Goal: Information Seeking & Learning: Compare options

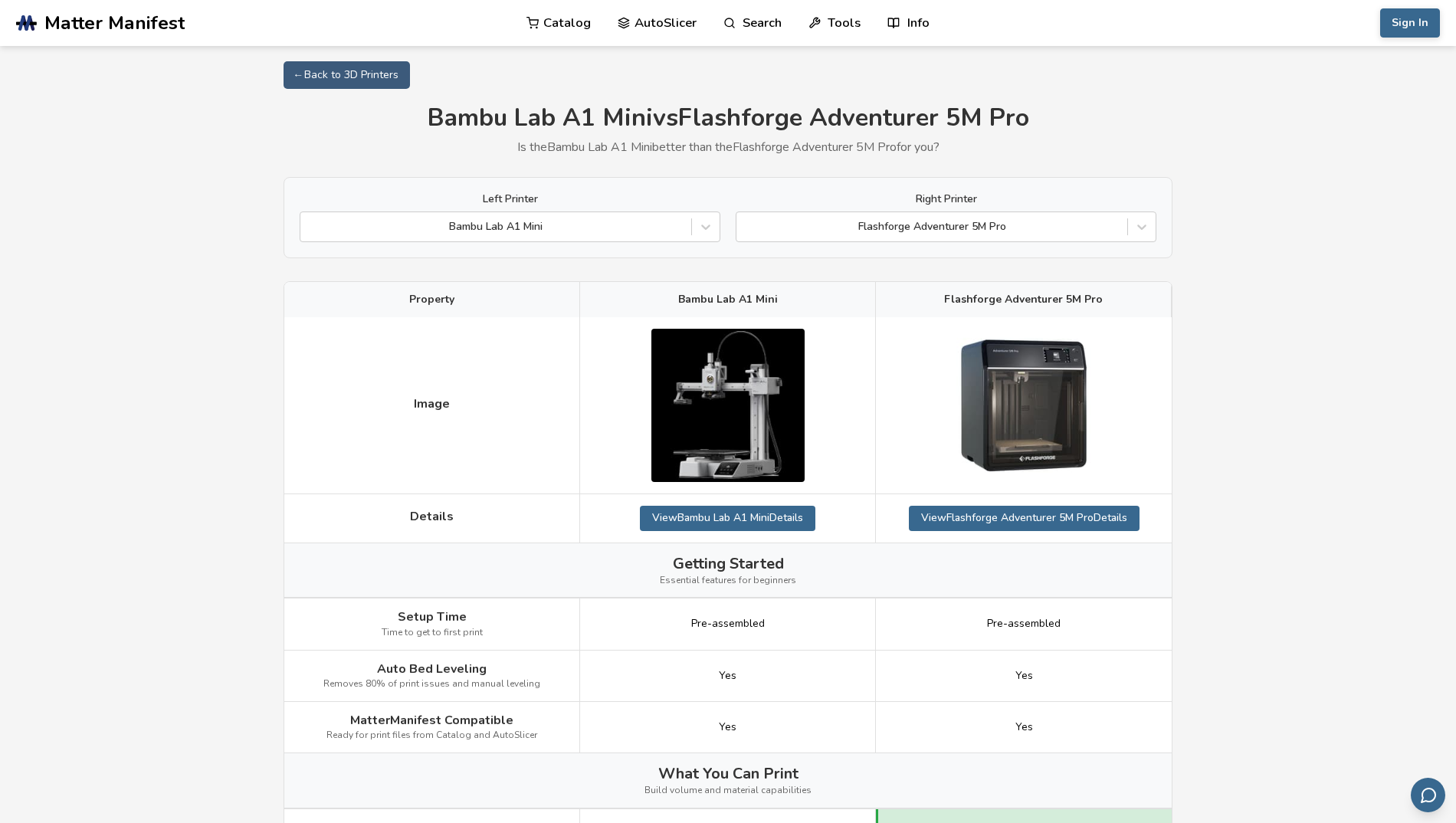
click at [714, 230] on div at bounding box center [705, 226] width 27 height 27
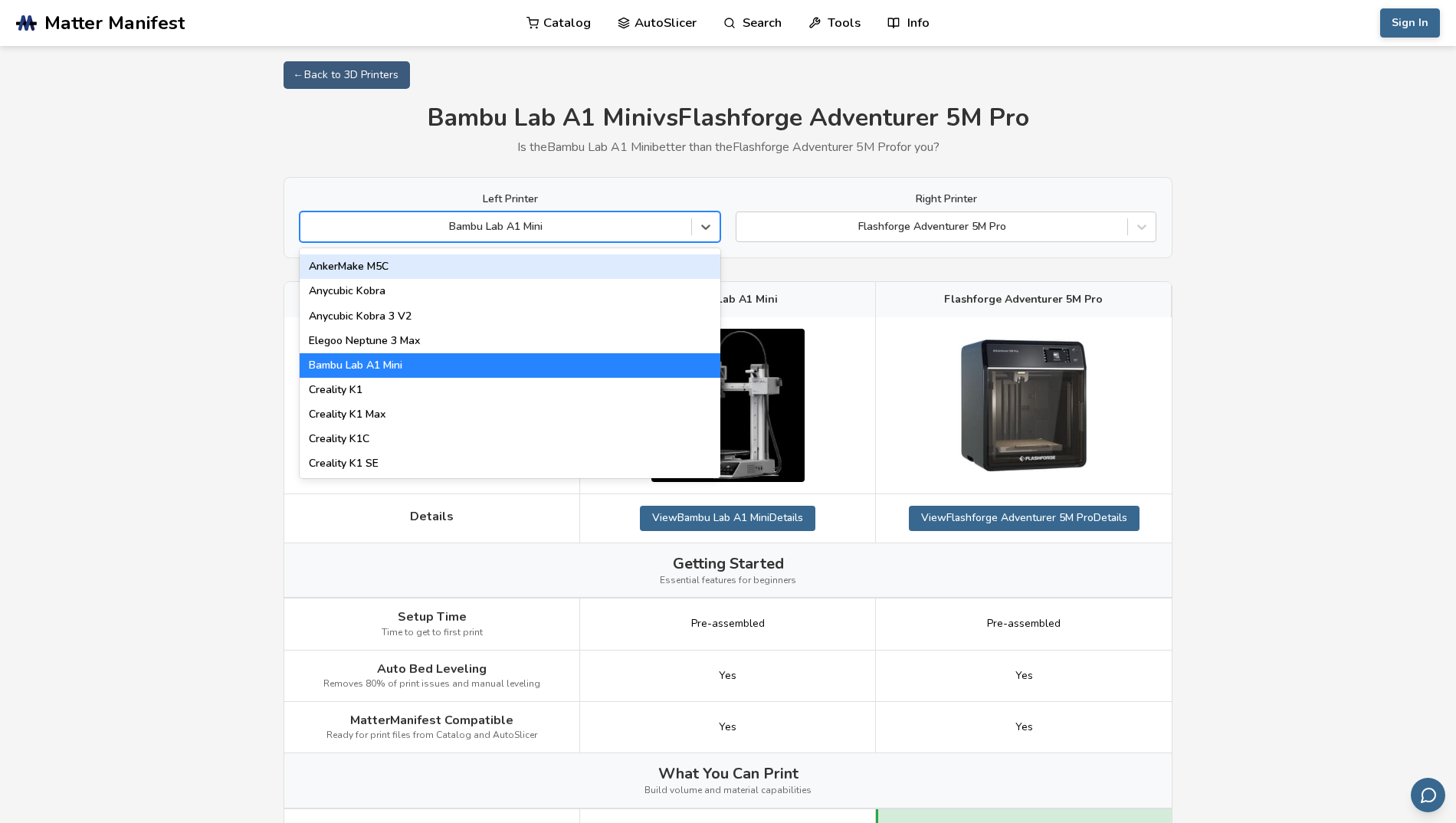
scroll to position [276, 0]
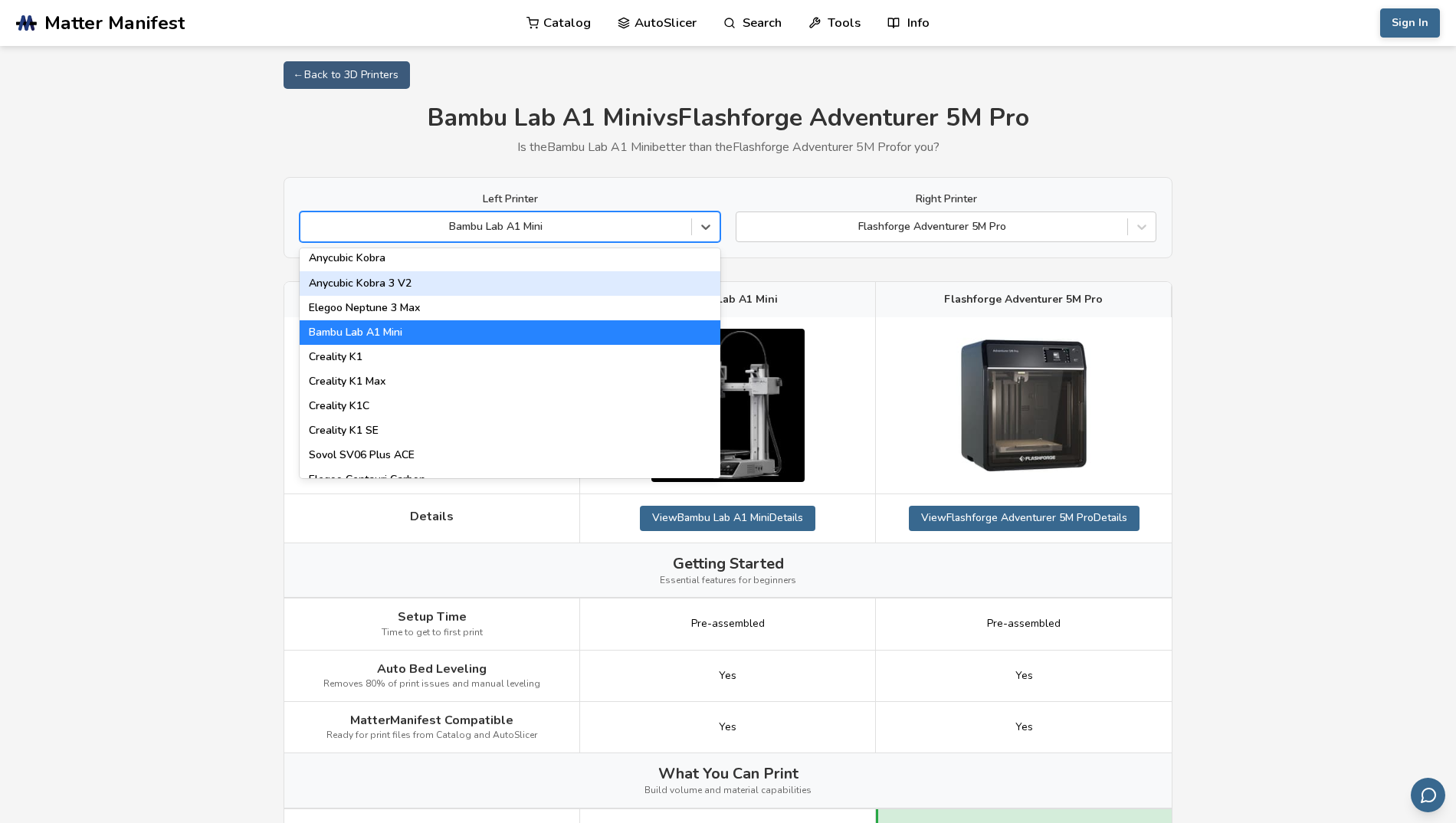
click at [557, 291] on div "Anycubic Kobra 3 V2" at bounding box center [510, 284] width 420 height 25
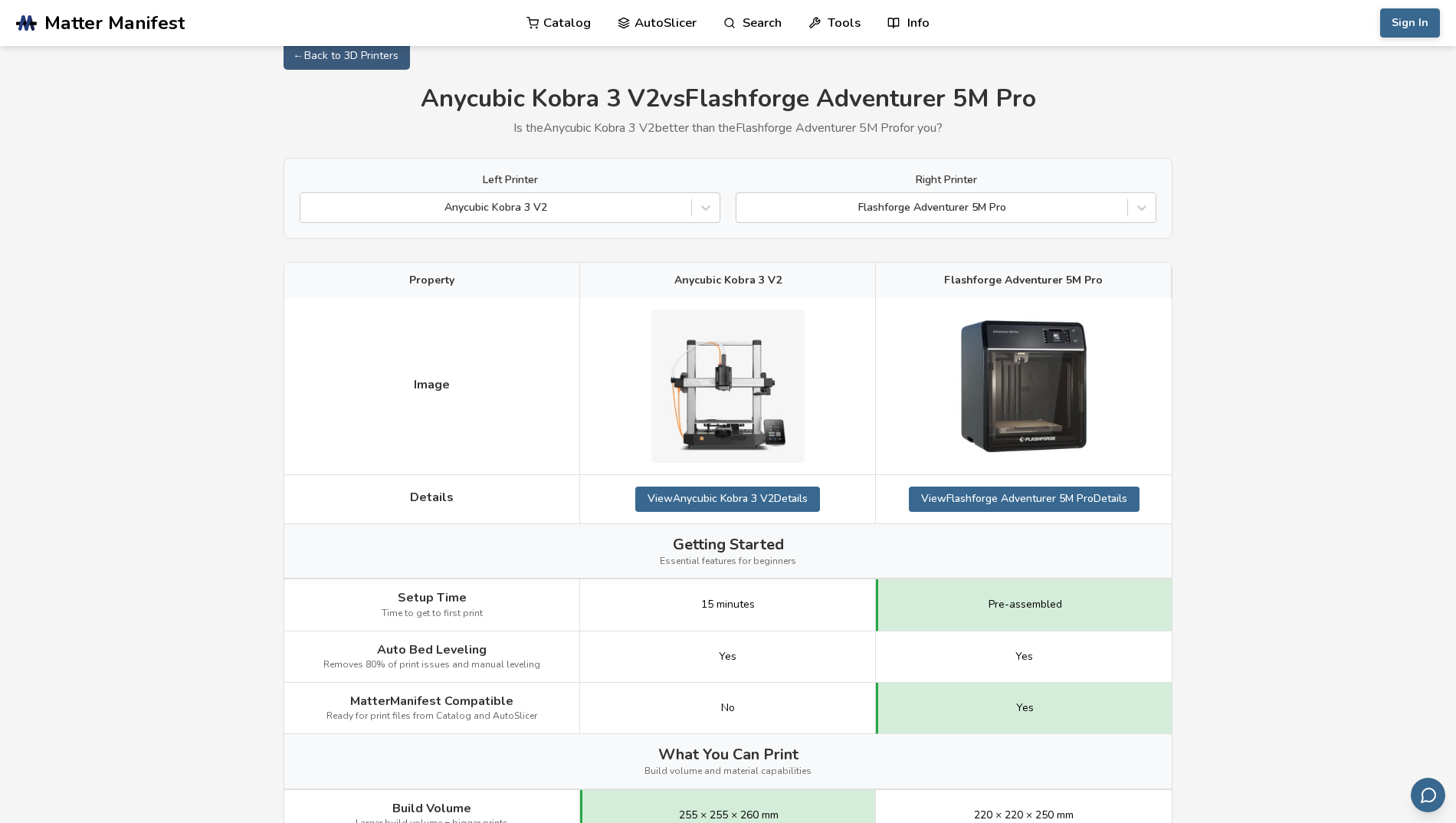
scroll to position [184, 0]
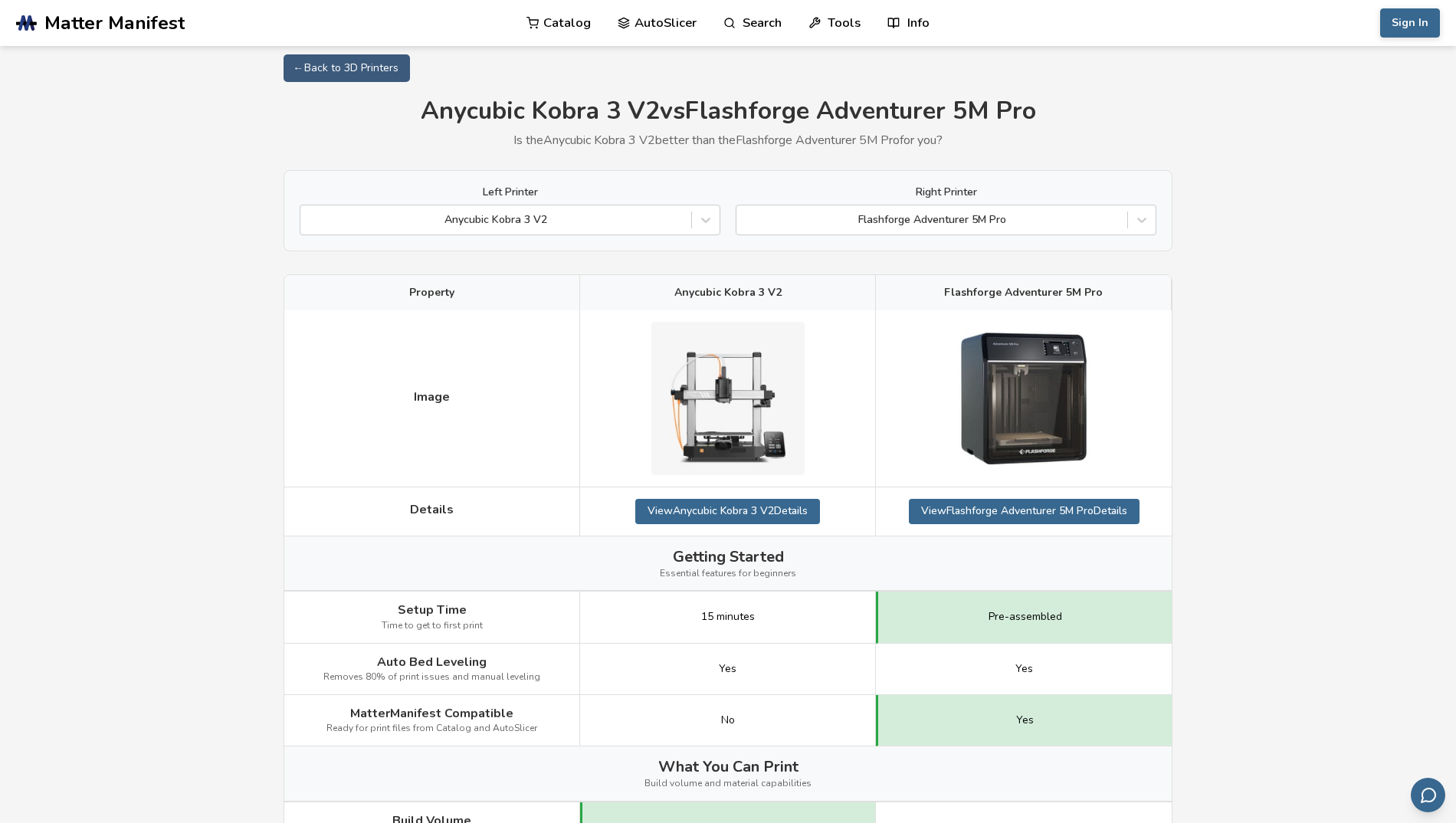
scroll to position [0, 0]
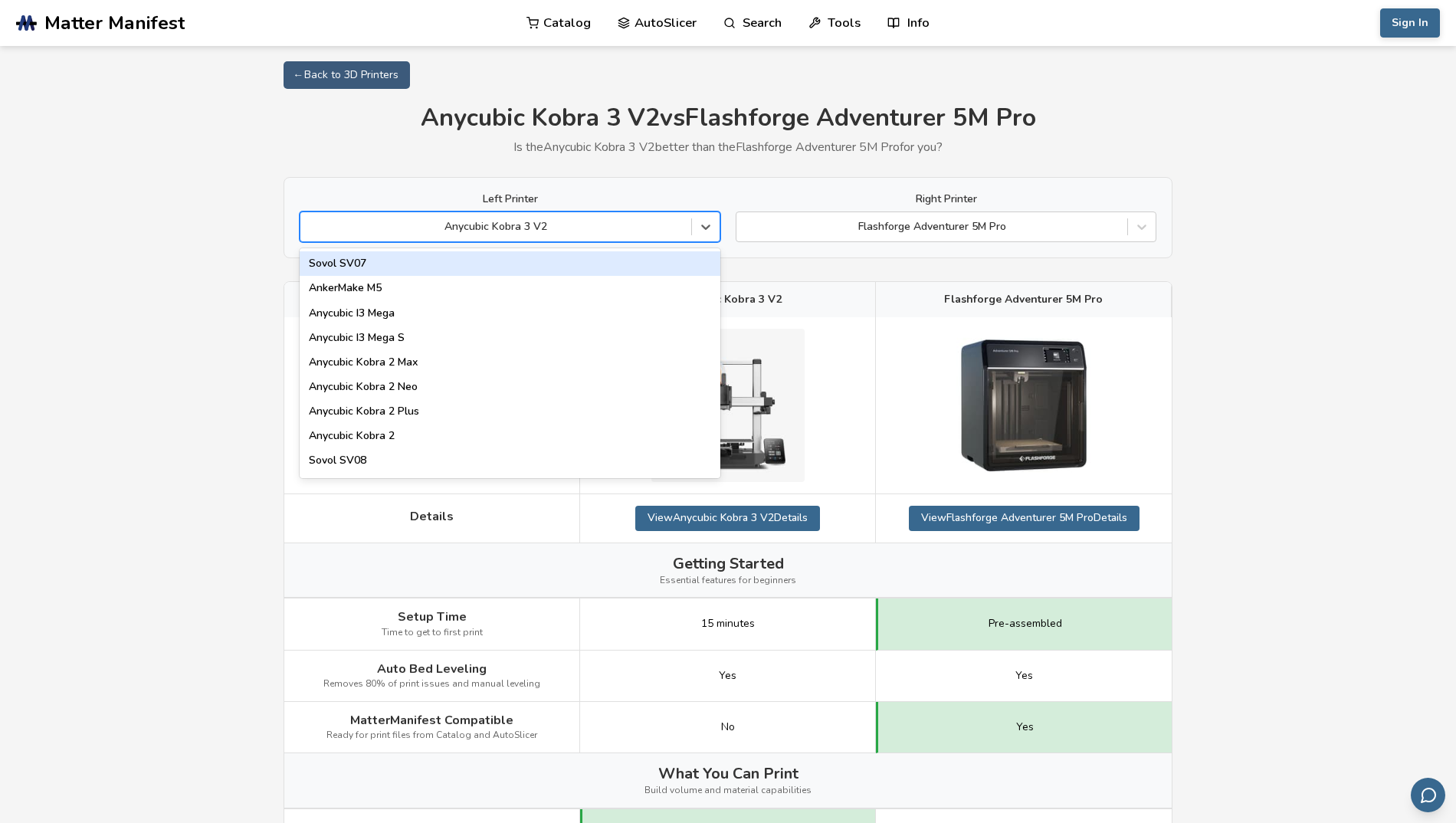
click at [561, 226] on div at bounding box center [496, 227] width 375 height 16
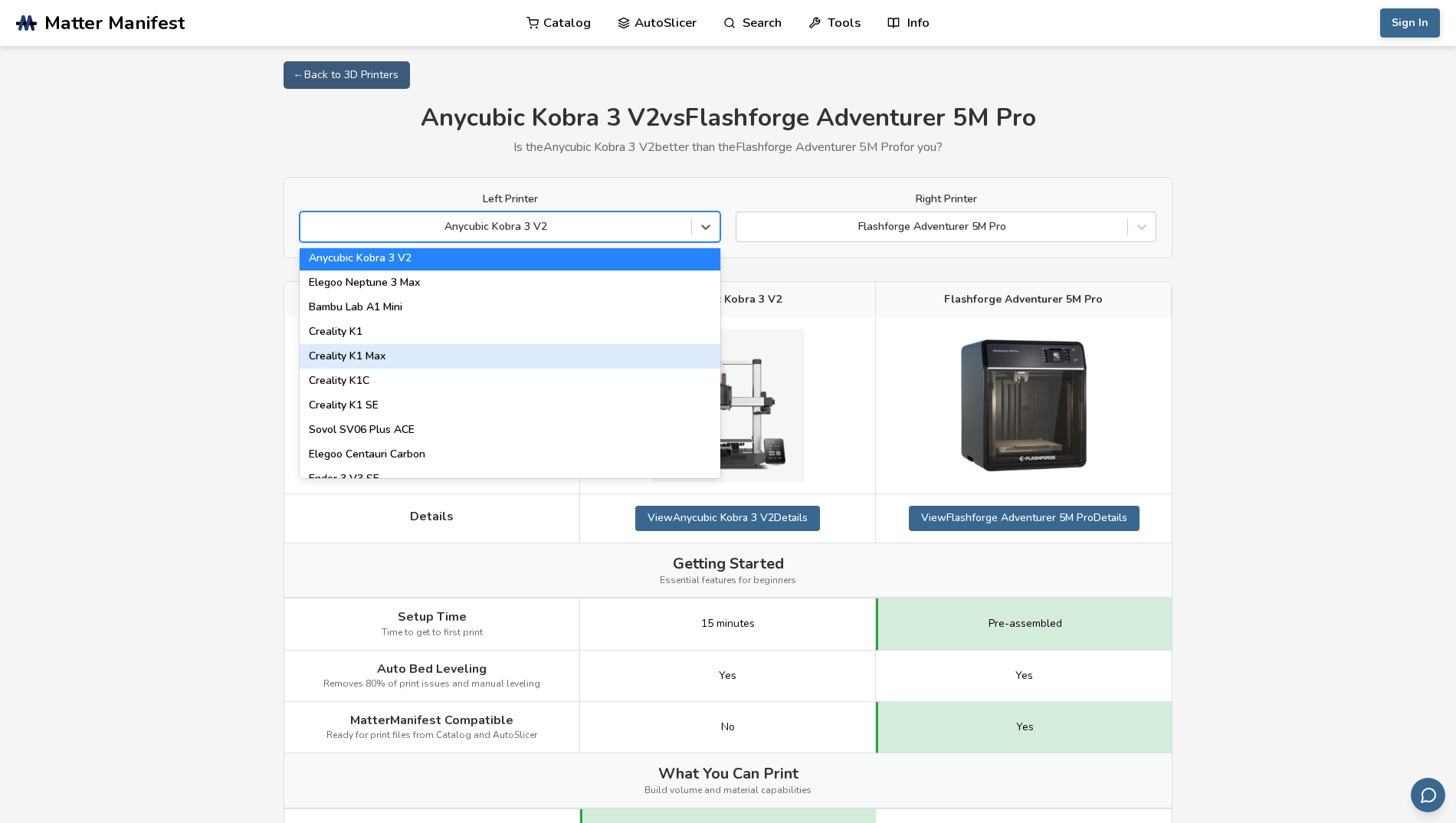
scroll to position [276, 0]
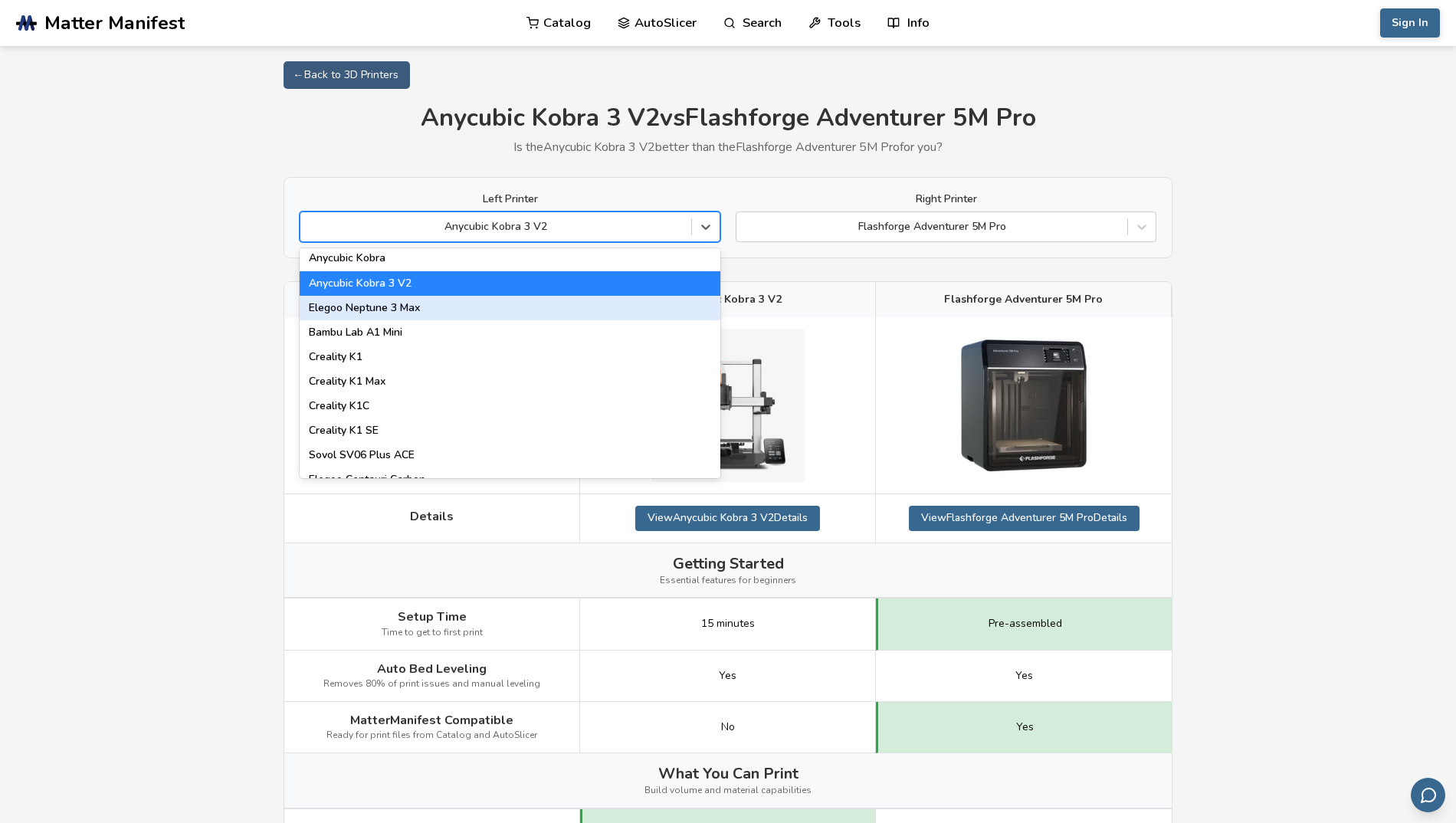
click at [428, 311] on div "Elegoo Neptune 3 Max" at bounding box center [510, 308] width 420 height 25
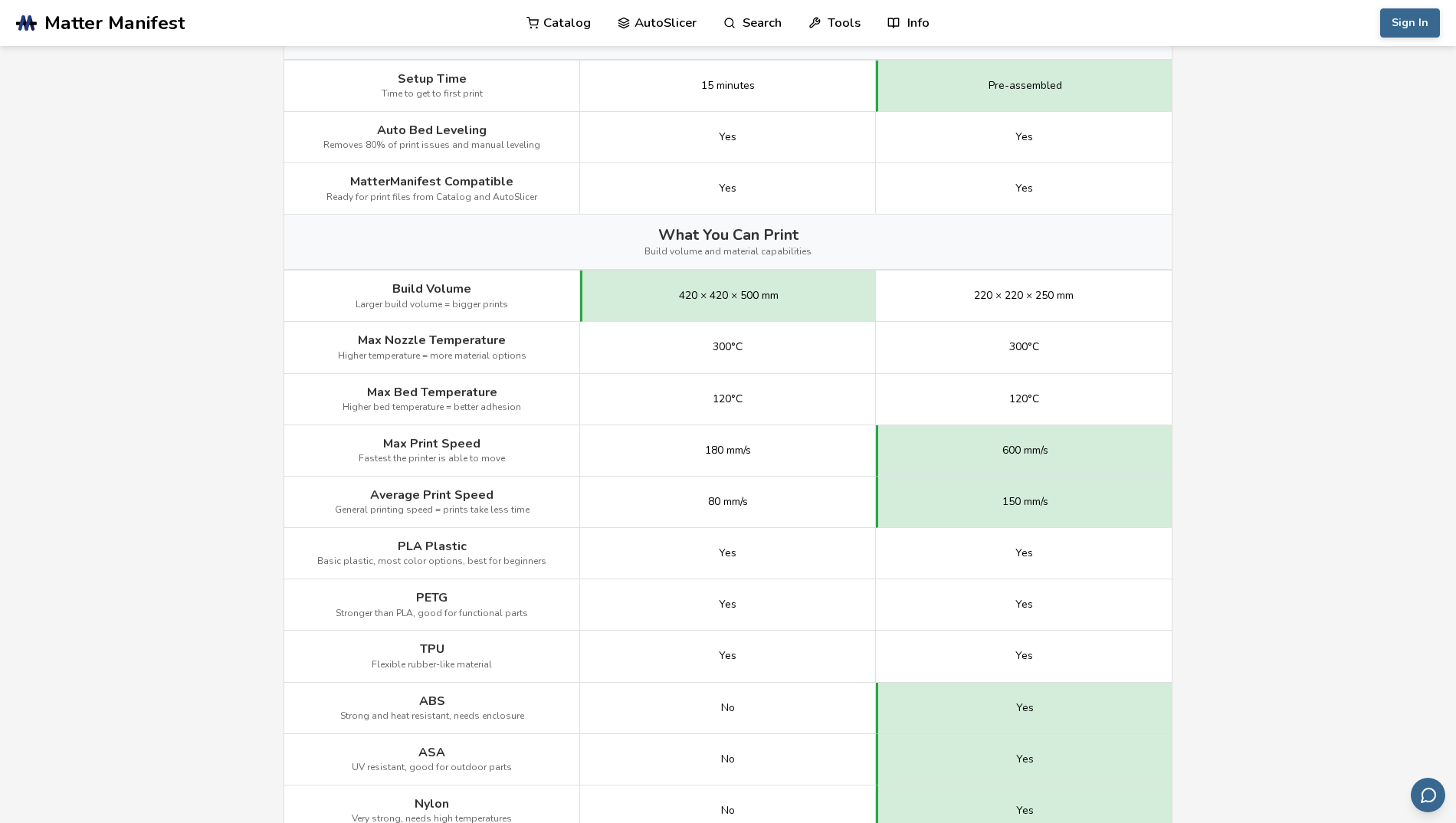
scroll to position [529, 0]
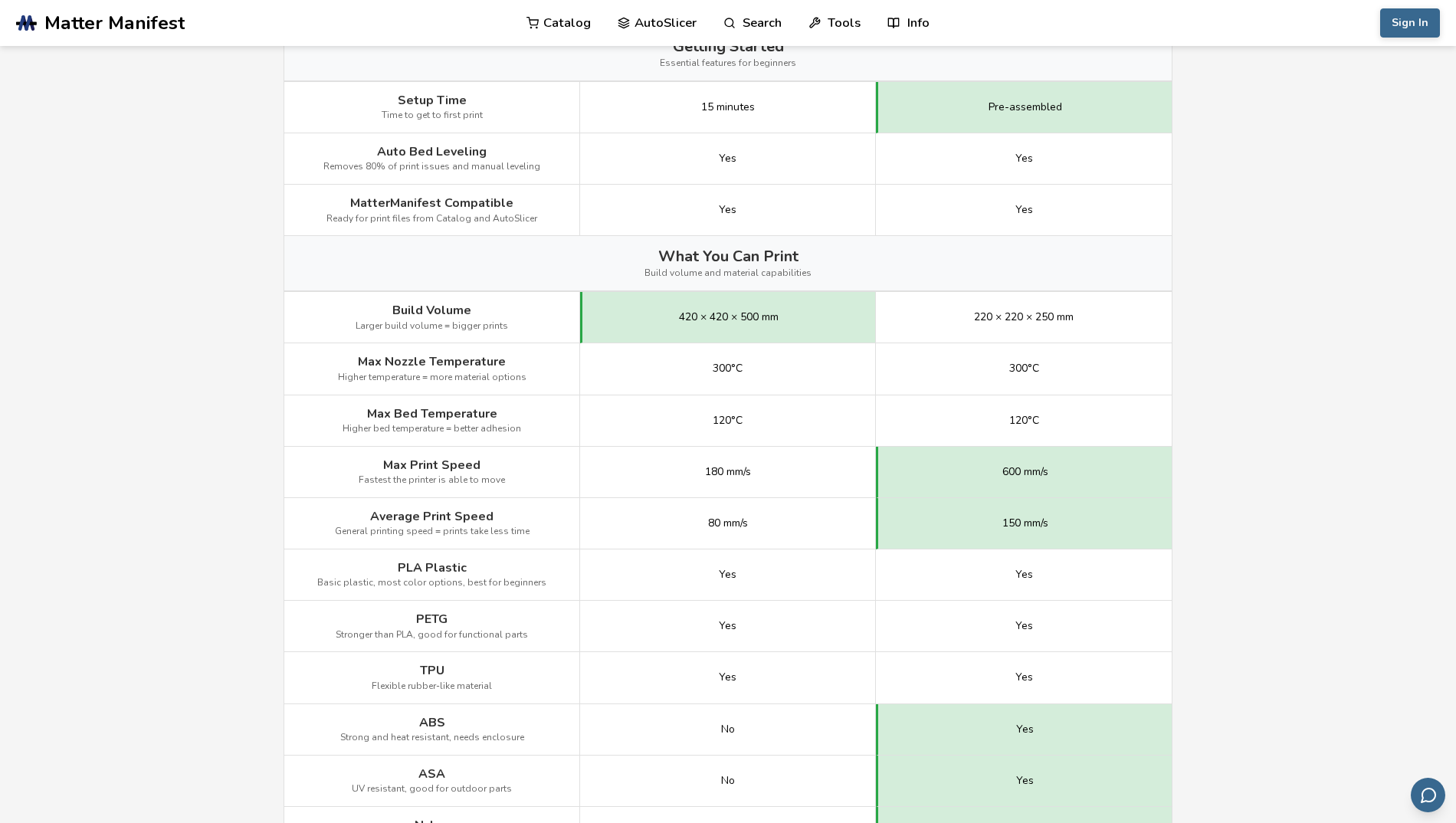
click at [1288, 451] on main "← Back to 3D Printers Elegoo Neptune 3 Max vs Flashforge Adventurer 5M Pro Is t…" at bounding box center [728, 629] width 1456 height 2317
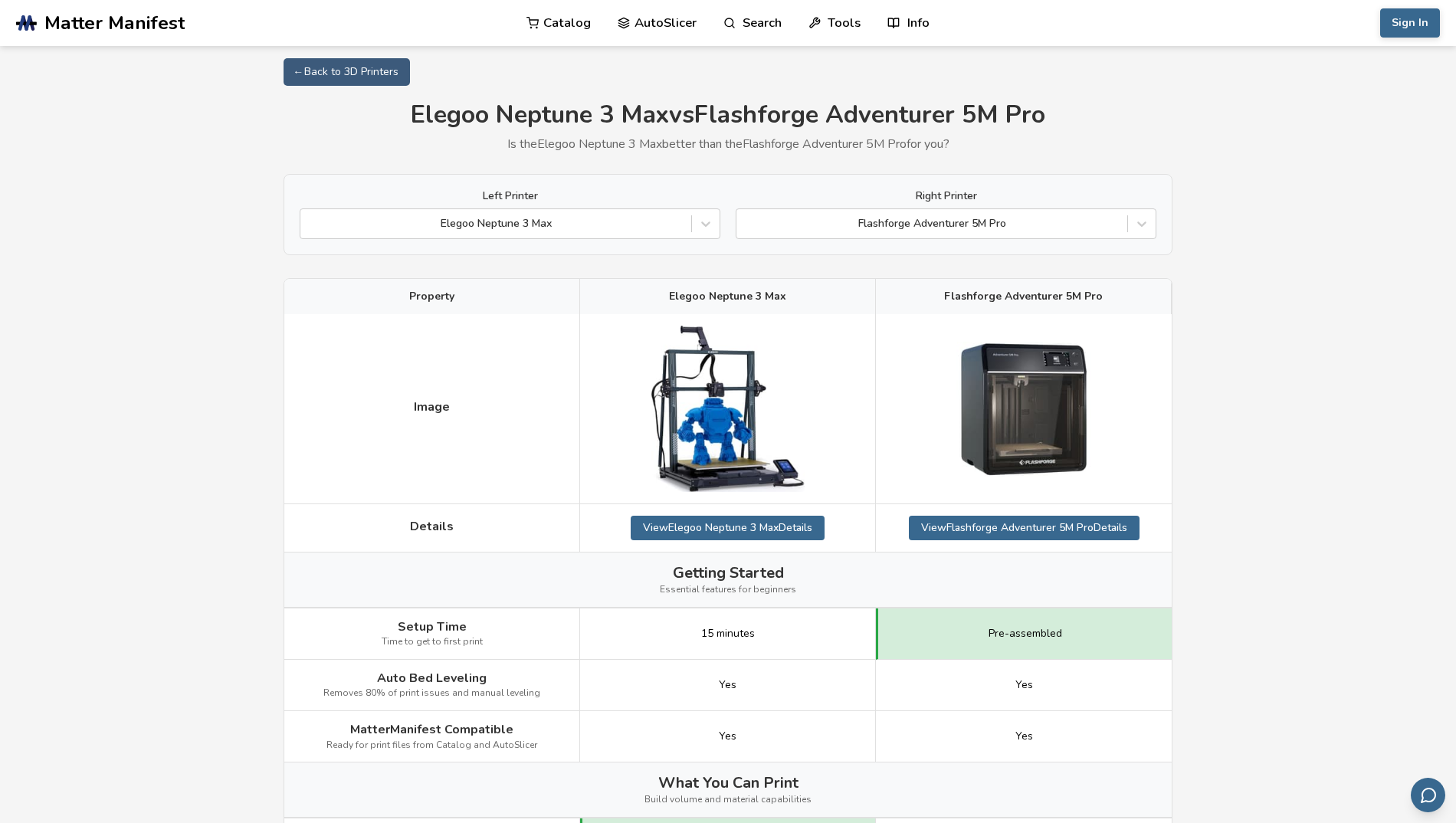
scroll to position [0, 0]
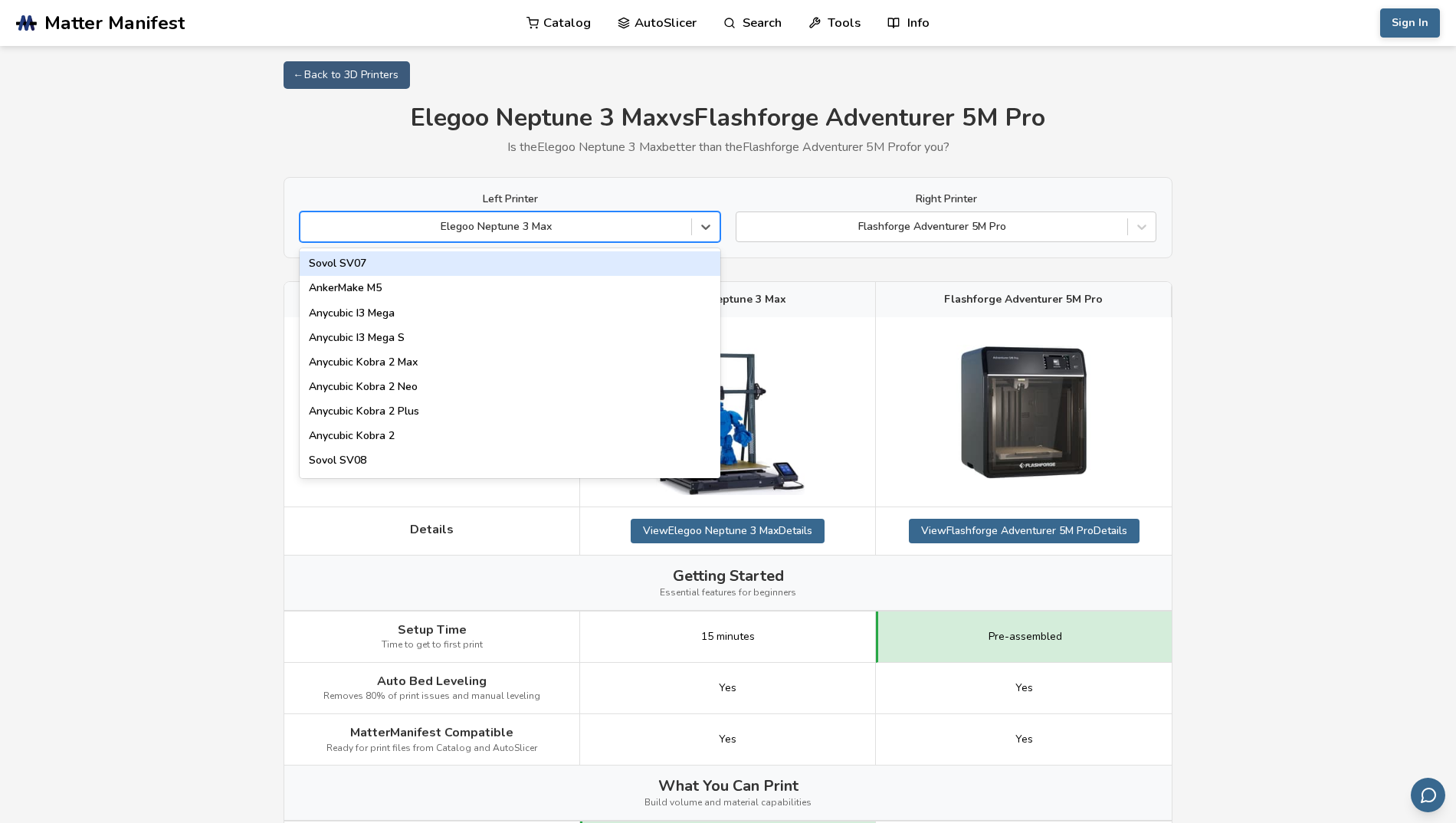
click at [610, 218] on div "Elegoo Neptune 3 Max" at bounding box center [496, 227] width 391 height 21
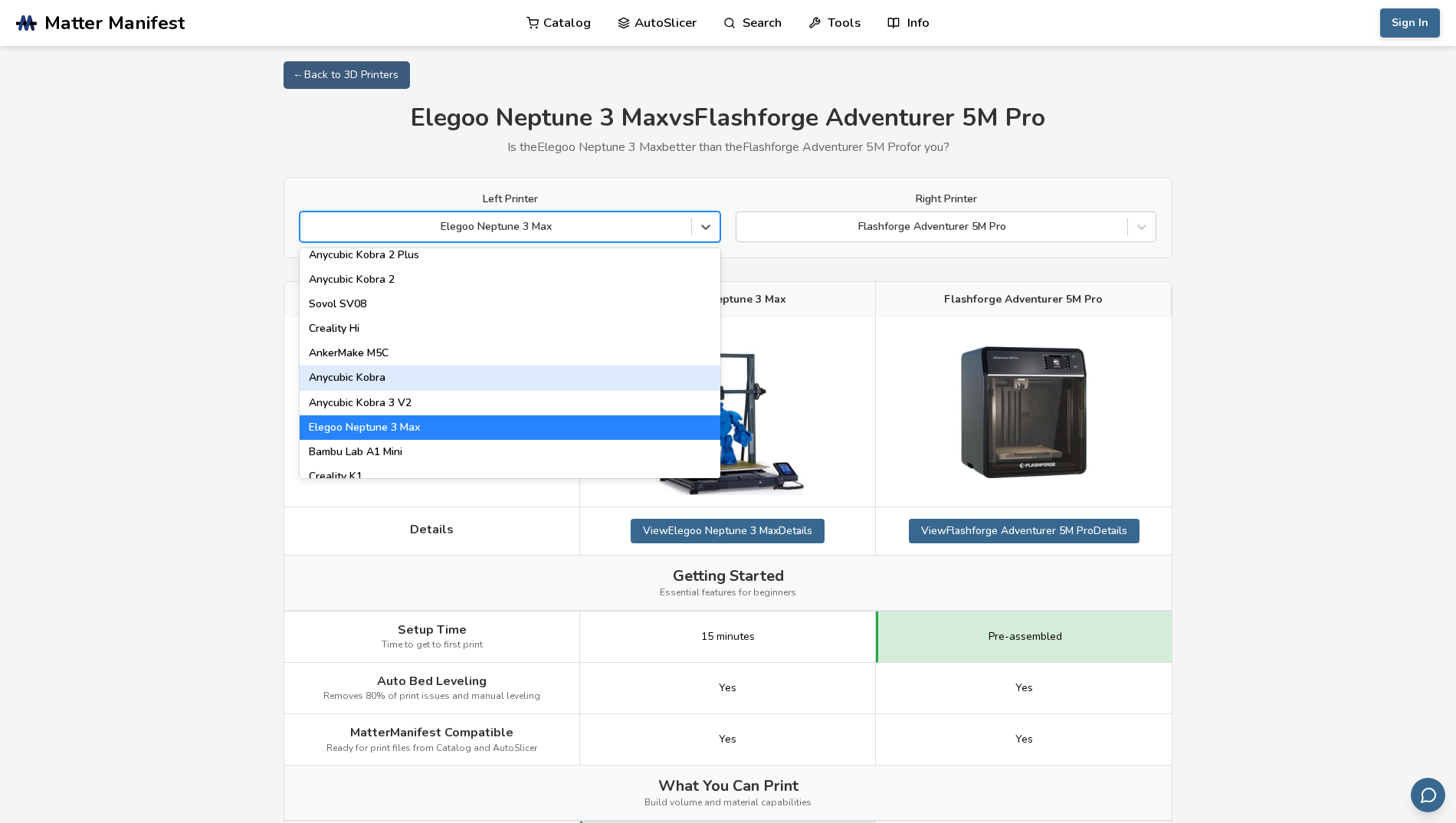
scroll to position [184, 0]
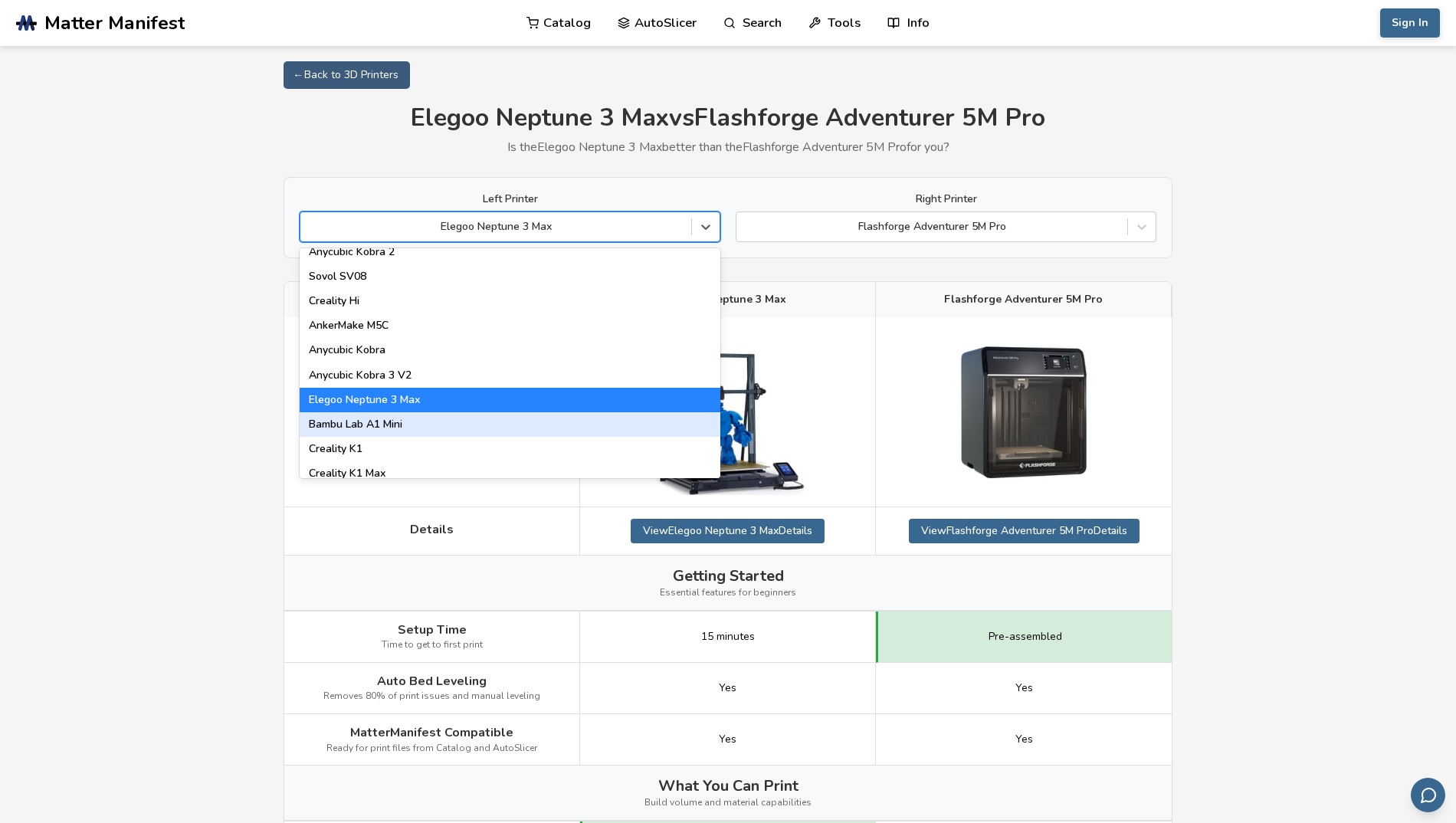
click at [415, 428] on div "Bambu Lab A1 Mini" at bounding box center [510, 425] width 420 height 25
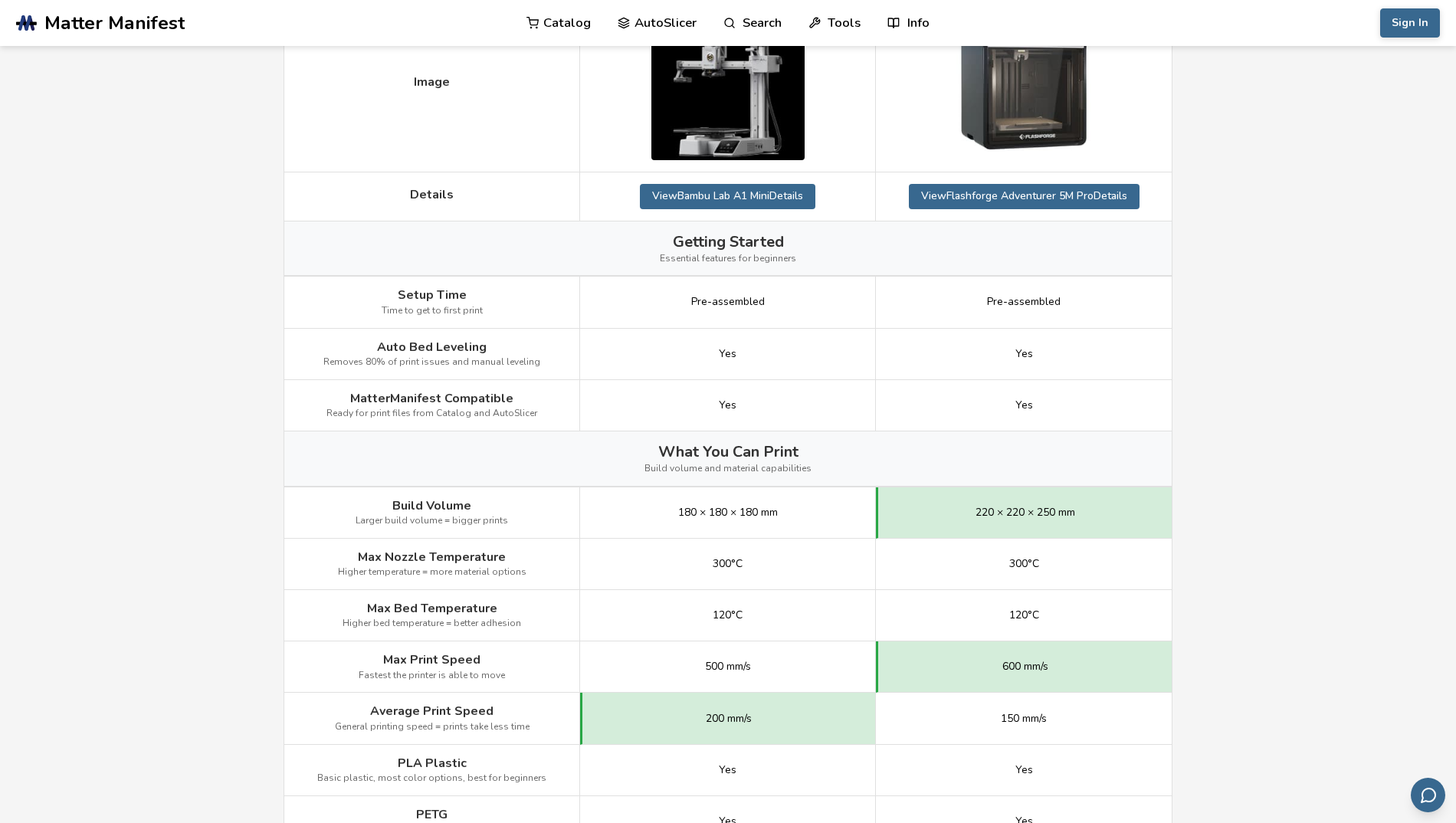
scroll to position [552, 0]
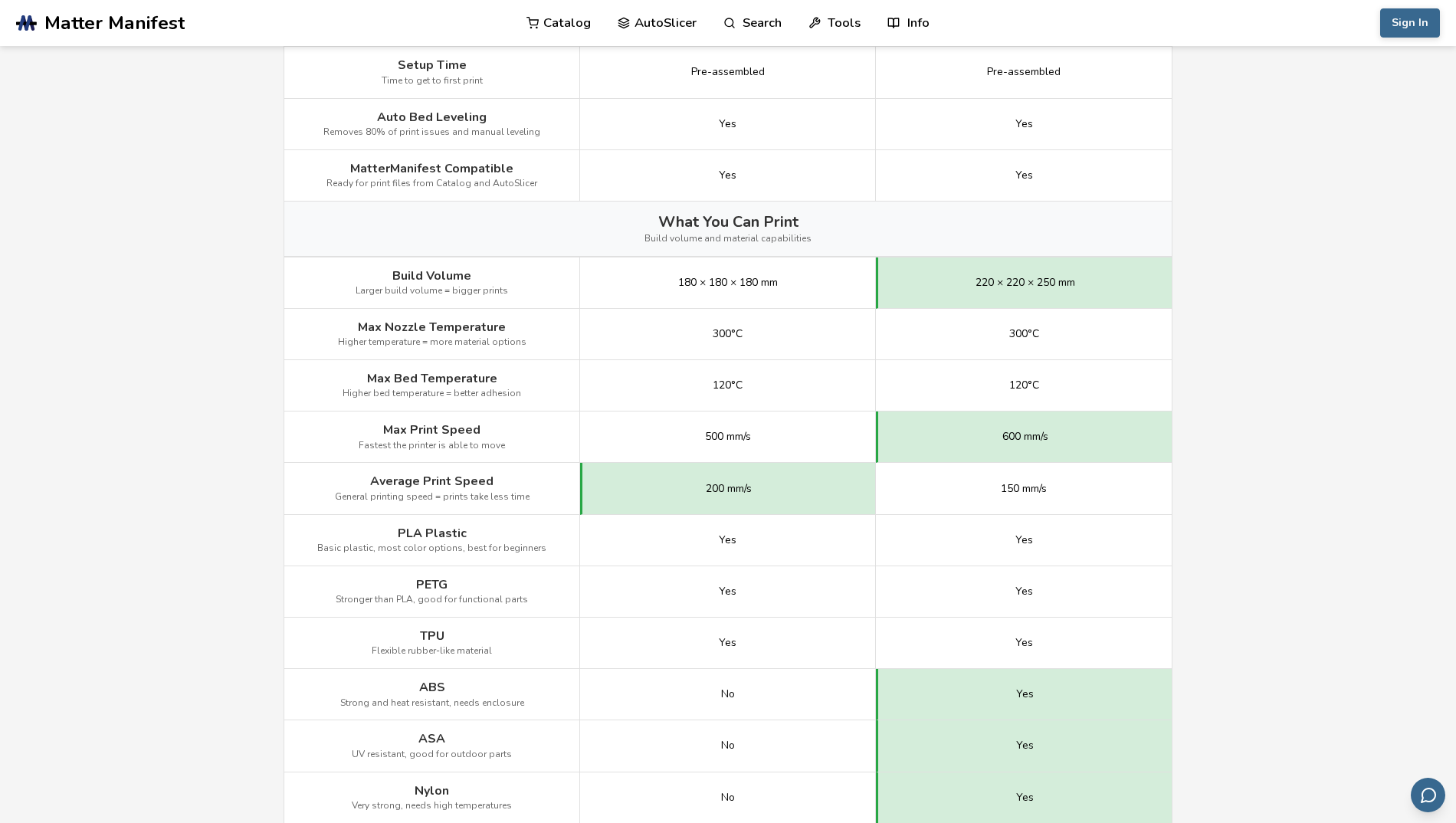
click at [1270, 404] on main "← Back to 3D Printers Bambu Lab A1 Mini vs Flashforge Adventurer 5M Pro Is the …" at bounding box center [728, 627] width 1456 height 2357
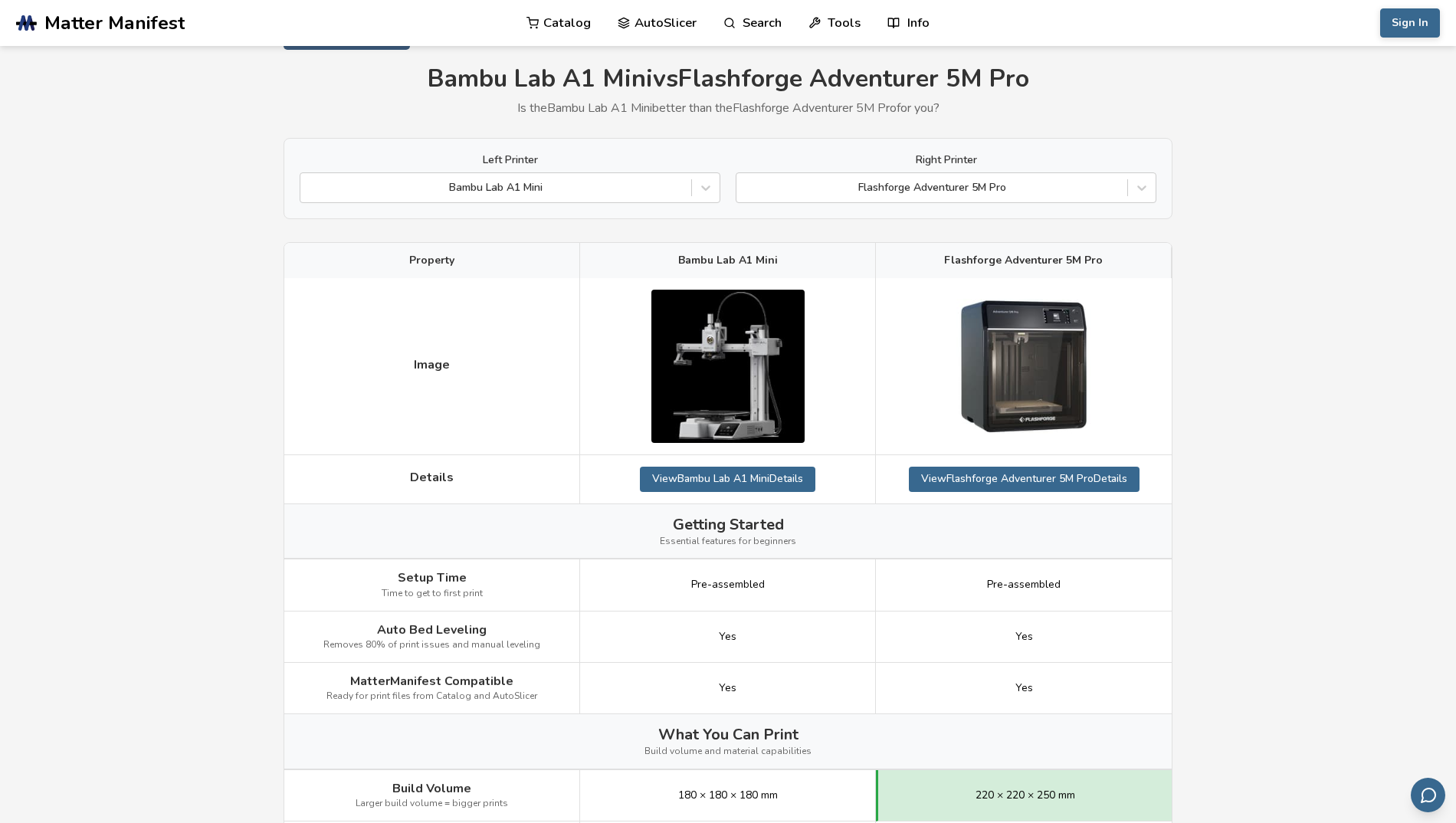
scroll to position [0, 0]
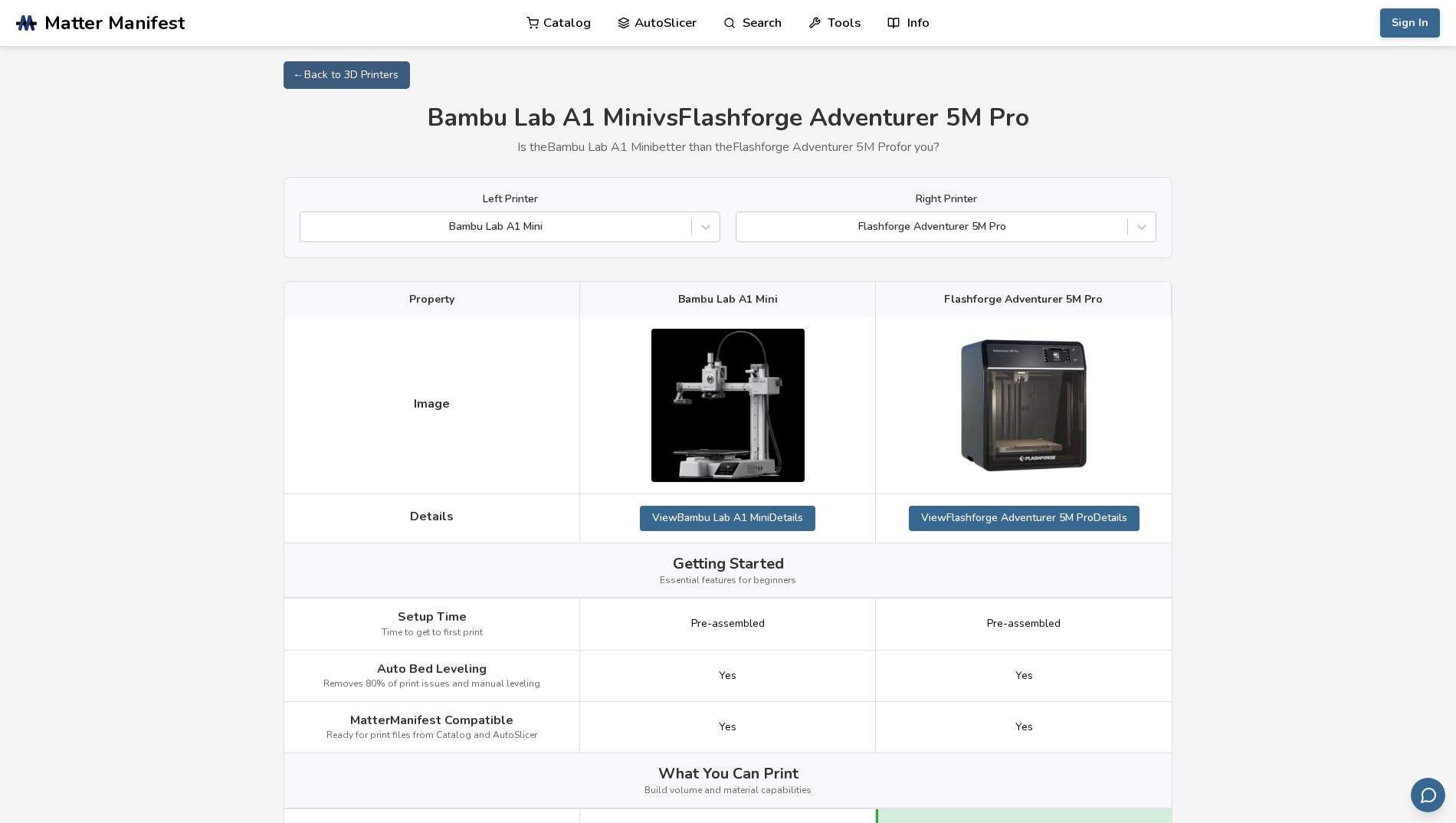
click at [1033, 232] on div at bounding box center [931, 227] width 375 height 16
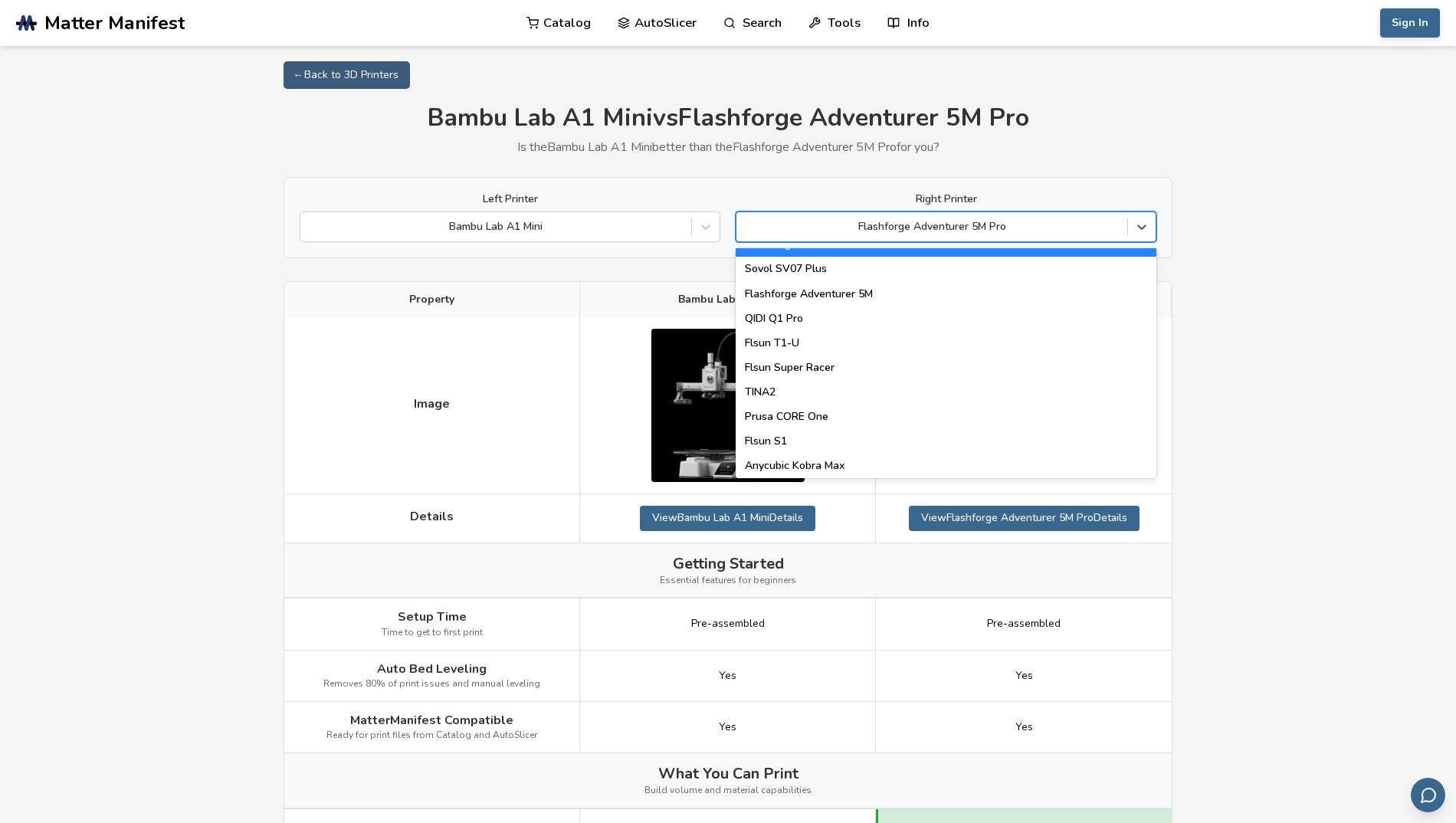
scroll to position [1747, 0]
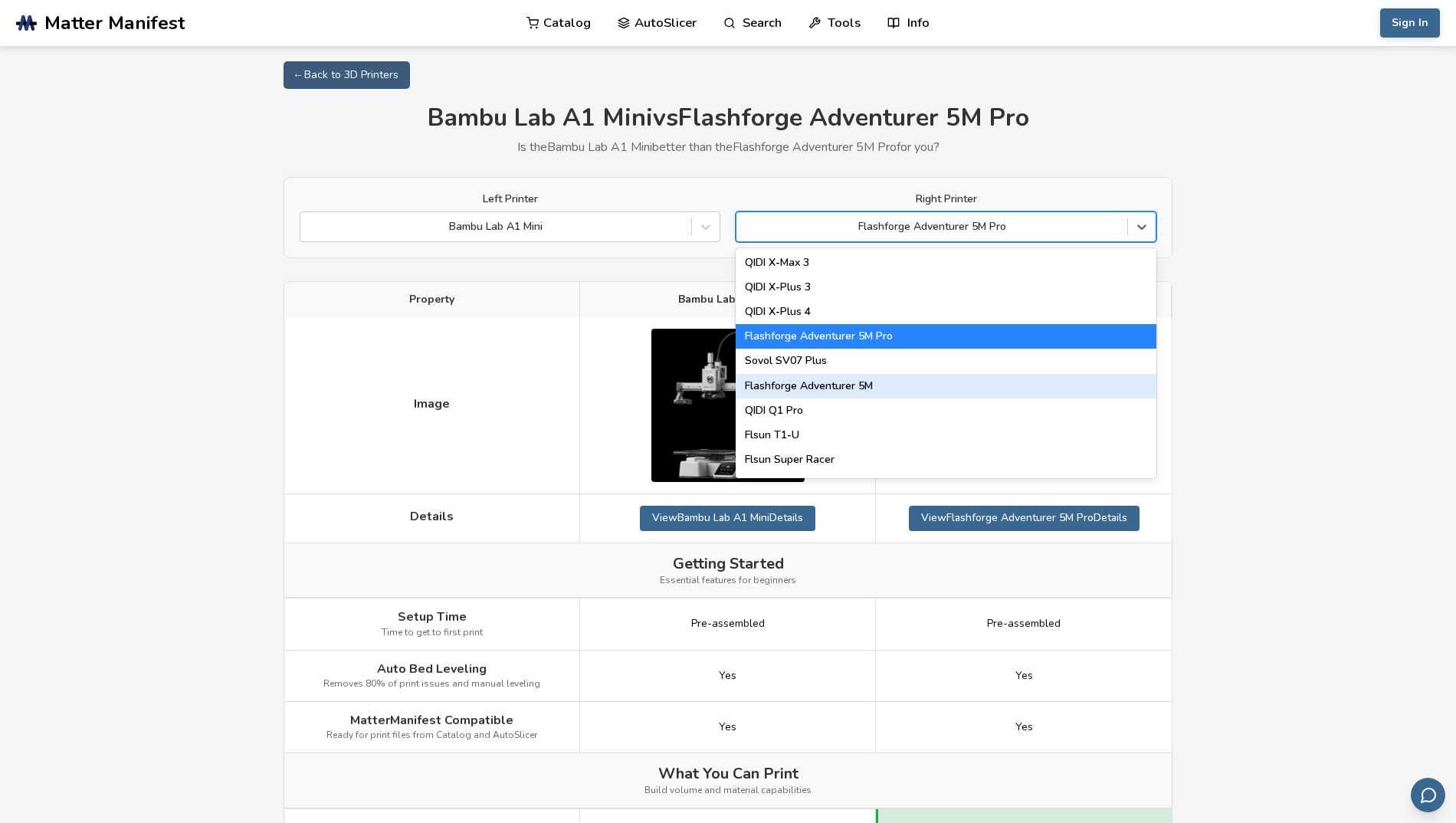
click at [914, 384] on div "Flashforge Adventurer 5M" at bounding box center [946, 387] width 420 height 25
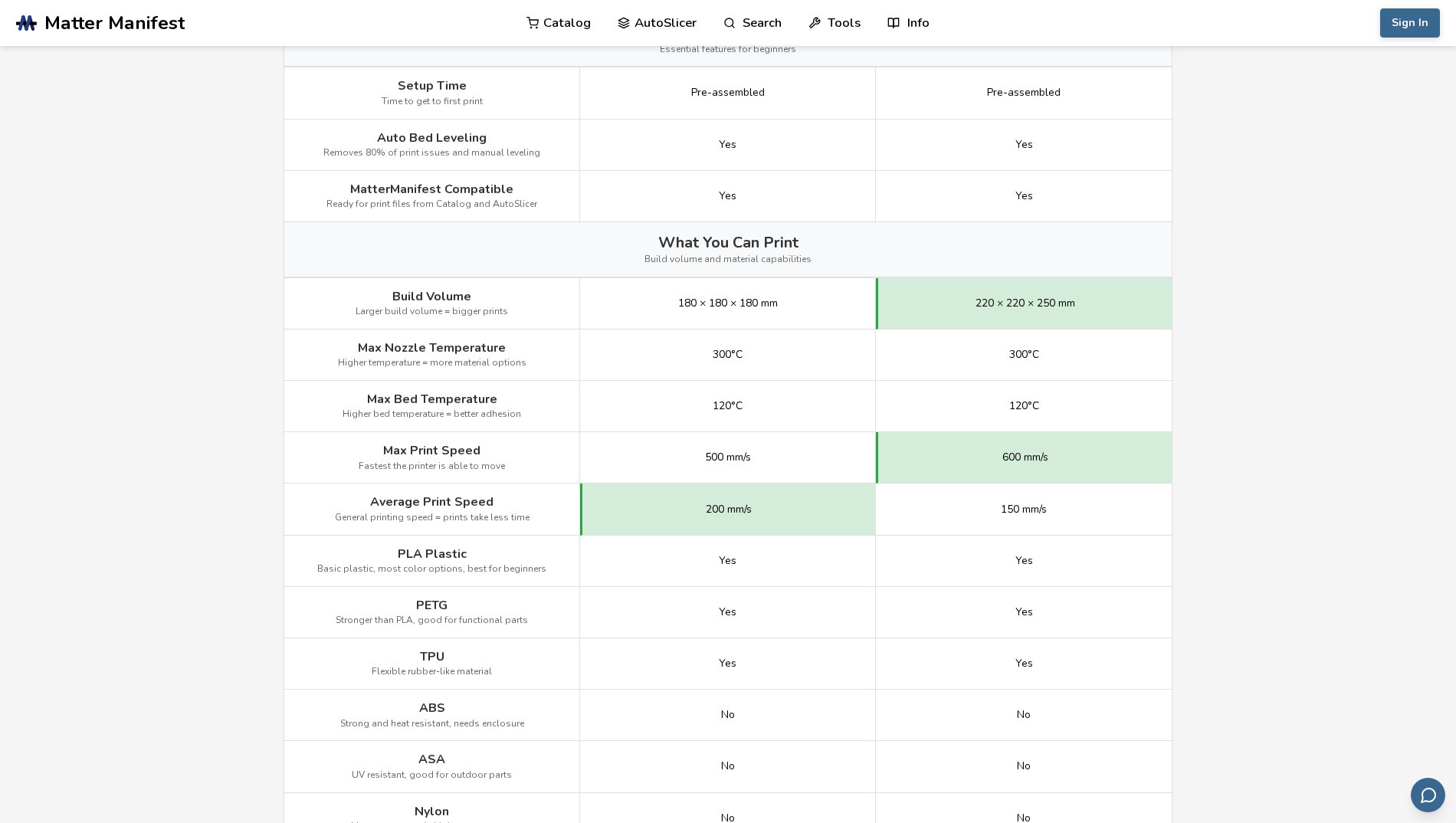
scroll to position [532, 0]
click at [1285, 446] on main "← Back to 3D Printers Bambu Lab A1 Mini vs Flashforge Adventurer 5M Is the Bamb…" at bounding box center [728, 661] width 1456 height 2387
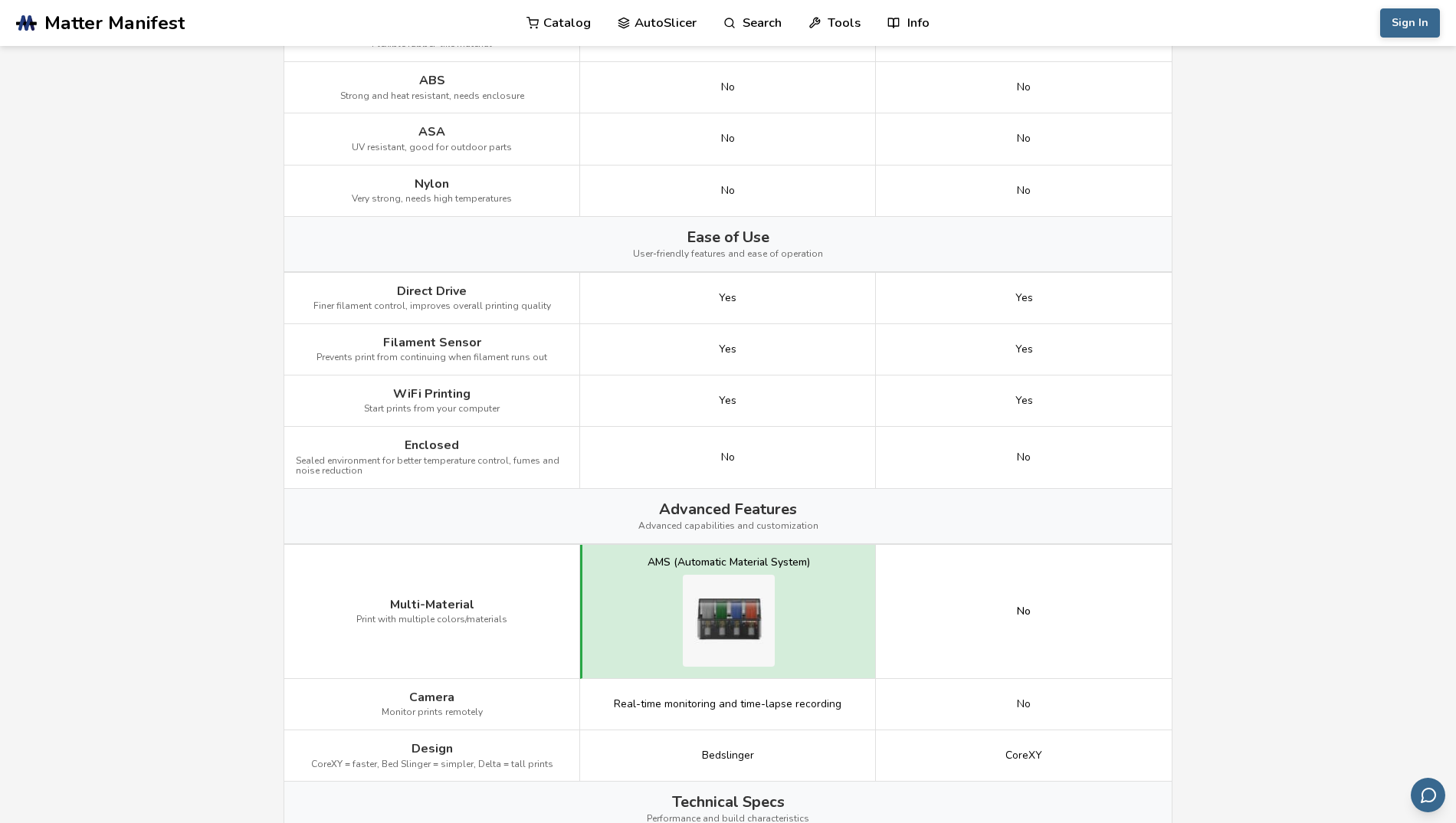
scroll to position [1176, 0]
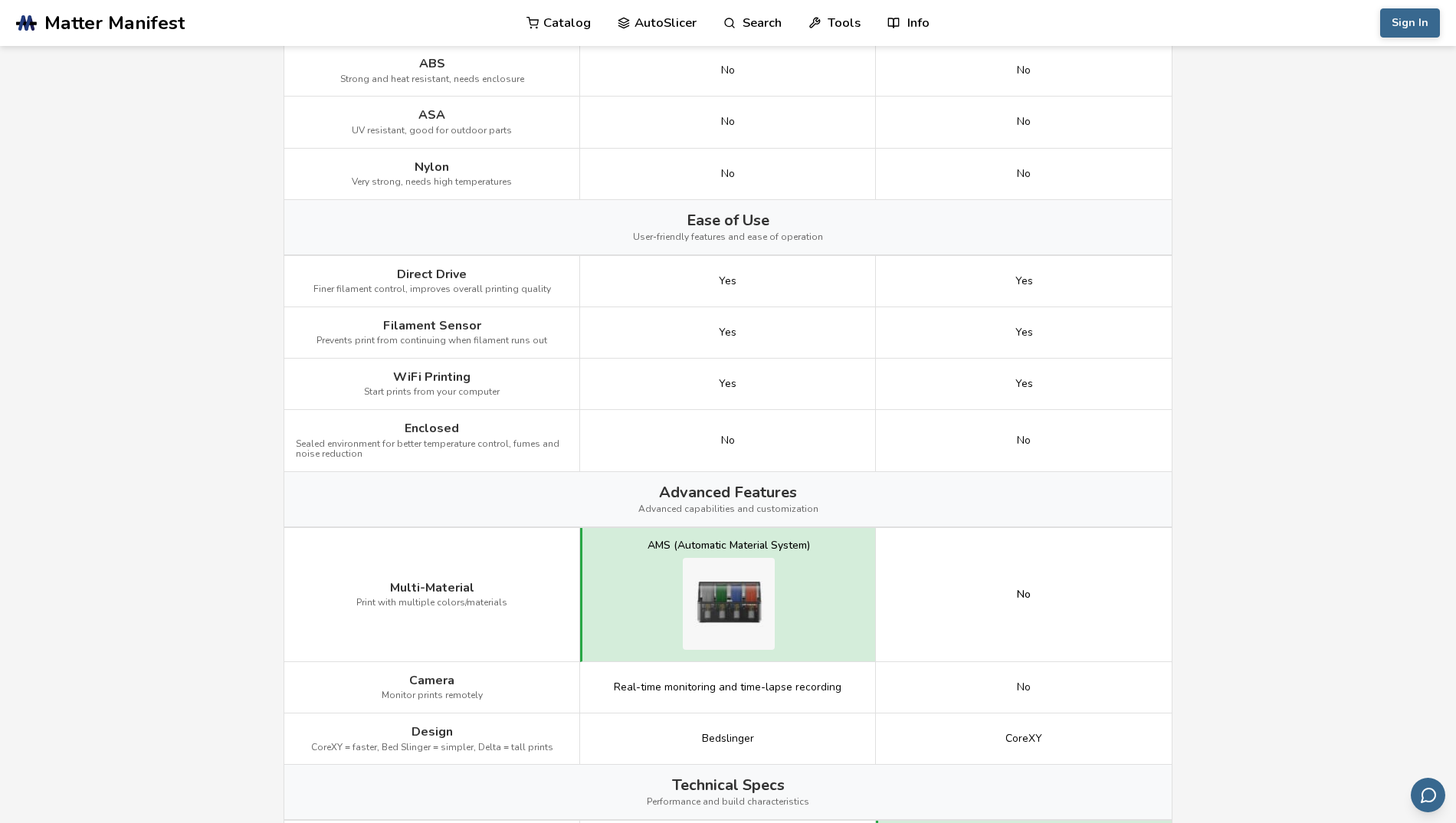
click at [1253, 376] on main "← Back to 3D Printers Bambu Lab A1 Mini vs Flashforge Adventurer 5M Is the Bamb…" at bounding box center [728, 17] width 1456 height 2387
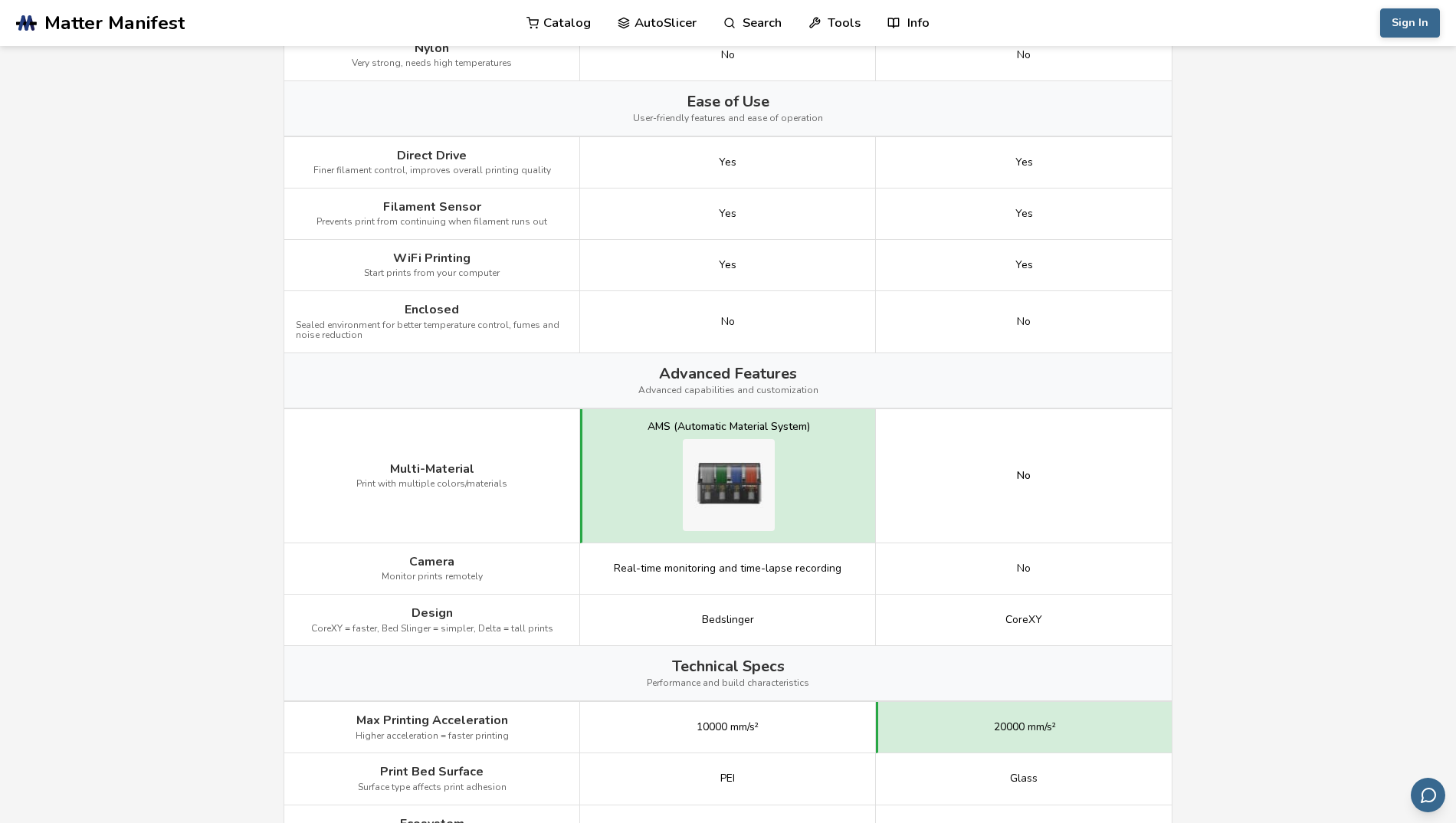
scroll to position [1267, 0]
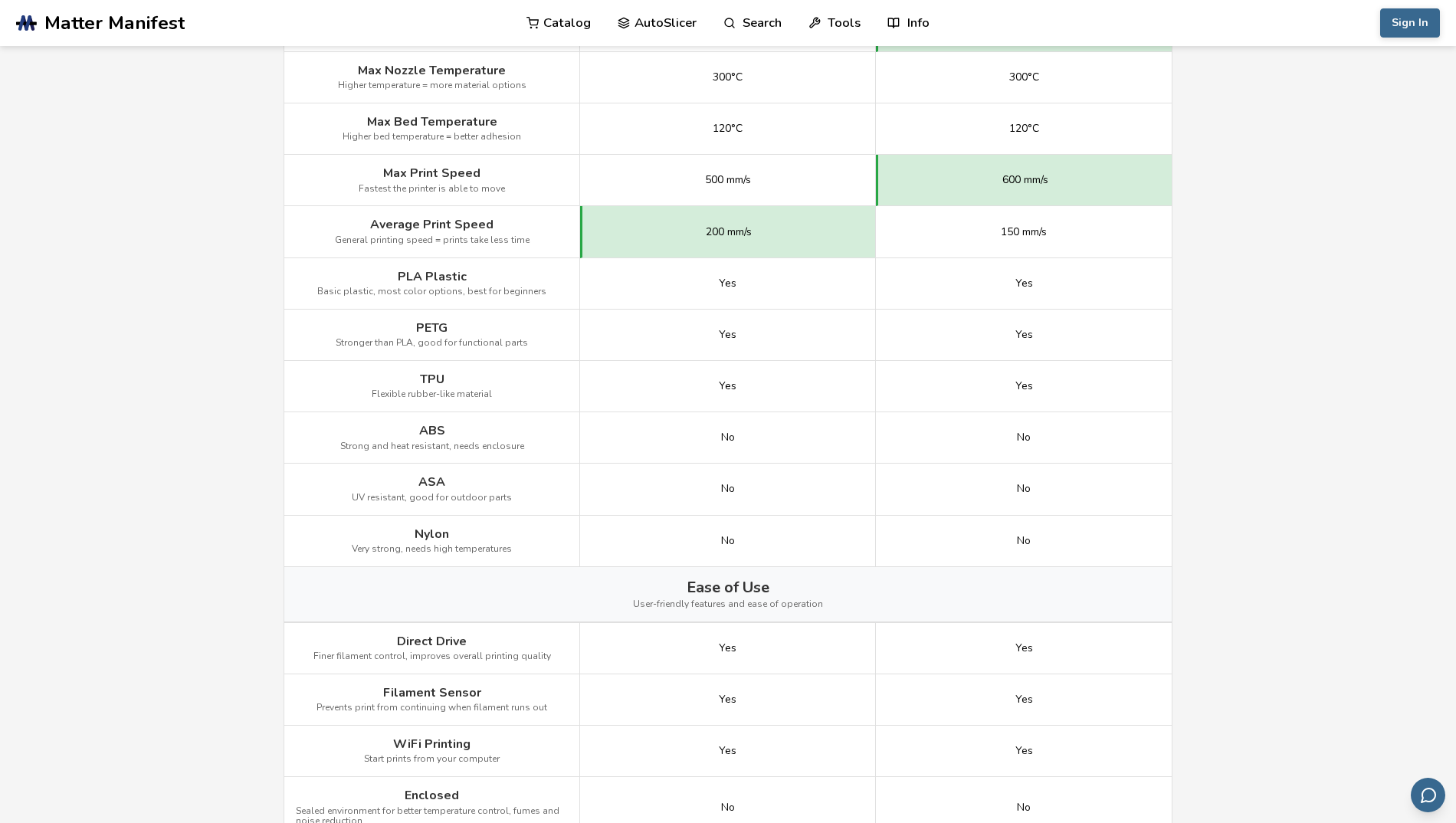
scroll to position [808, 0]
drag, startPoint x: 1304, startPoint y: 504, endPoint x: 1266, endPoint y: 511, distance: 38.6
click at [1305, 505] on main "← Back to 3D Printers Bambu Lab A1 Mini vs Flashforge Adventurer 5M Is the Bamb…" at bounding box center [728, 385] width 1456 height 2387
click at [1264, 543] on main "← Back to 3D Printers Bambu Lab A1 Mini vs Flashforge Adventurer 5M Is the Bamb…" at bounding box center [728, 385] width 1456 height 2387
click at [1359, 390] on main "← Back to 3D Printers Bambu Lab A1 Mini vs Flashforge Adventurer 5M Is the Bamb…" at bounding box center [728, 385] width 1456 height 2387
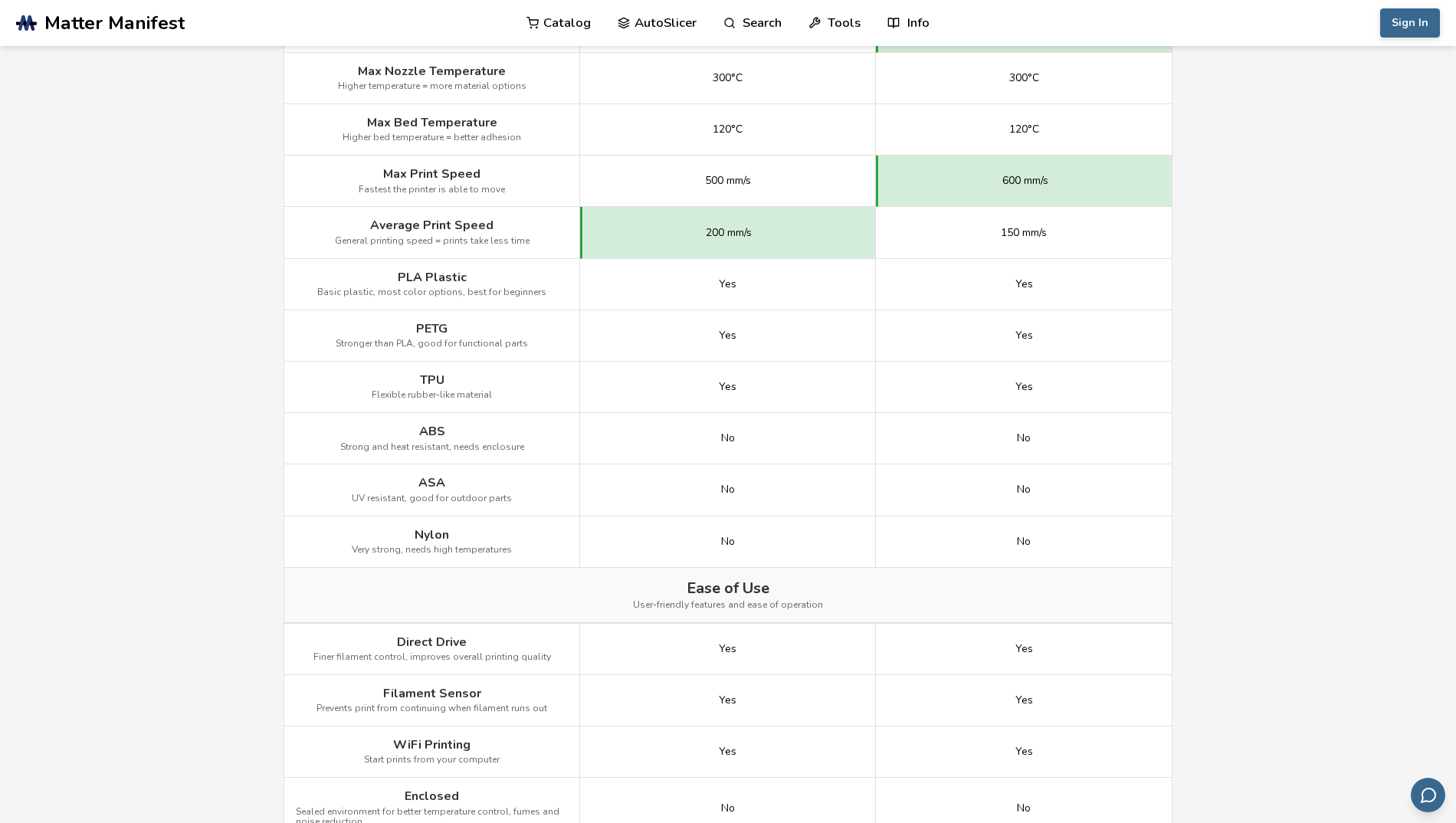
click at [1357, 390] on main "← Back to 3D Printers Bambu Lab A1 Mini vs Flashforge Adventurer 5M Is the Bamb…" at bounding box center [728, 385] width 1456 height 2387
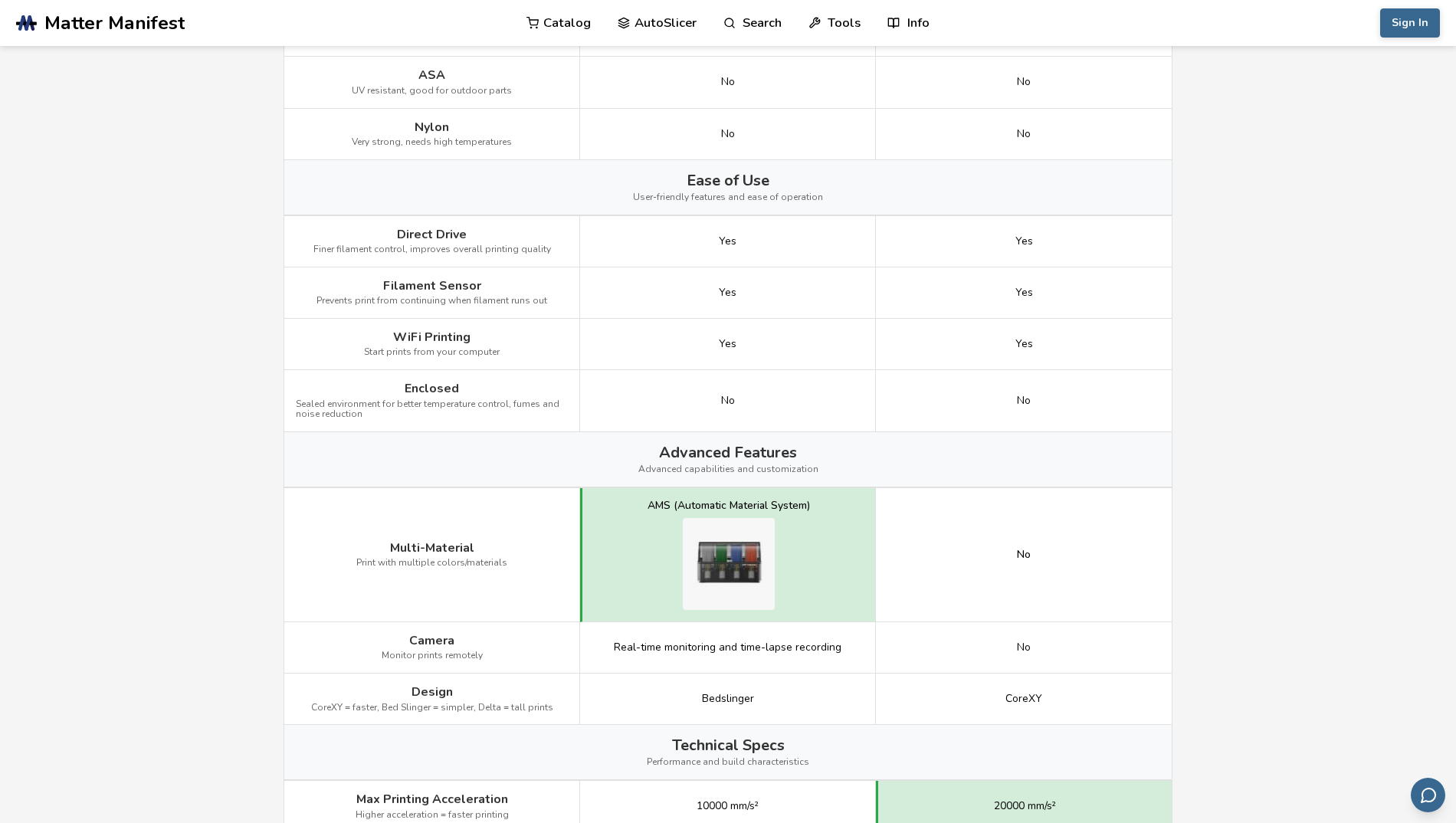
scroll to position [1360, 0]
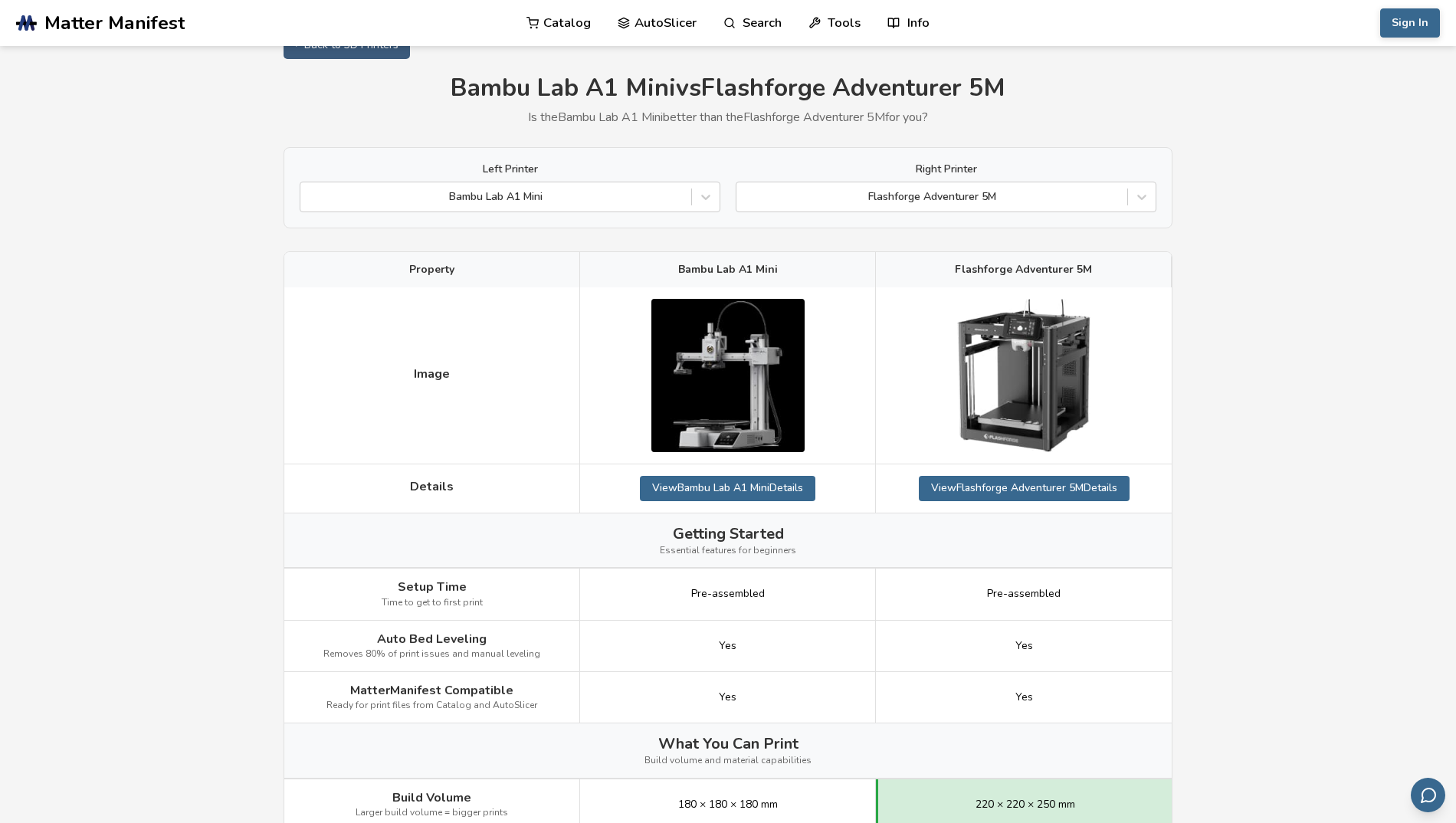
scroll to position [0, 0]
